Goal: Find specific page/section: Find specific page/section

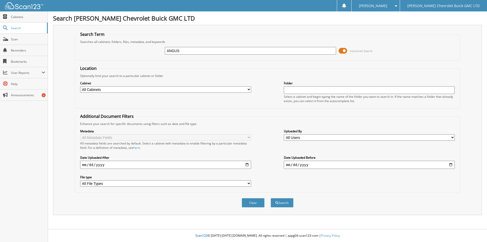
type input "ANGUS"
click at [271, 198] on button "Search" at bounding box center [282, 202] width 23 height 9
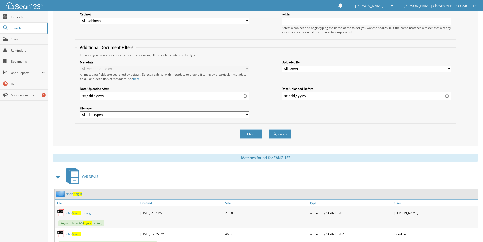
scroll to position [91, 0]
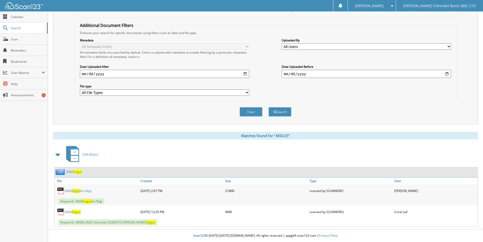
click at [76, 213] on span "Angus" at bounding box center [76, 212] width 9 height 4
